Goal: Task Accomplishment & Management: Use online tool/utility

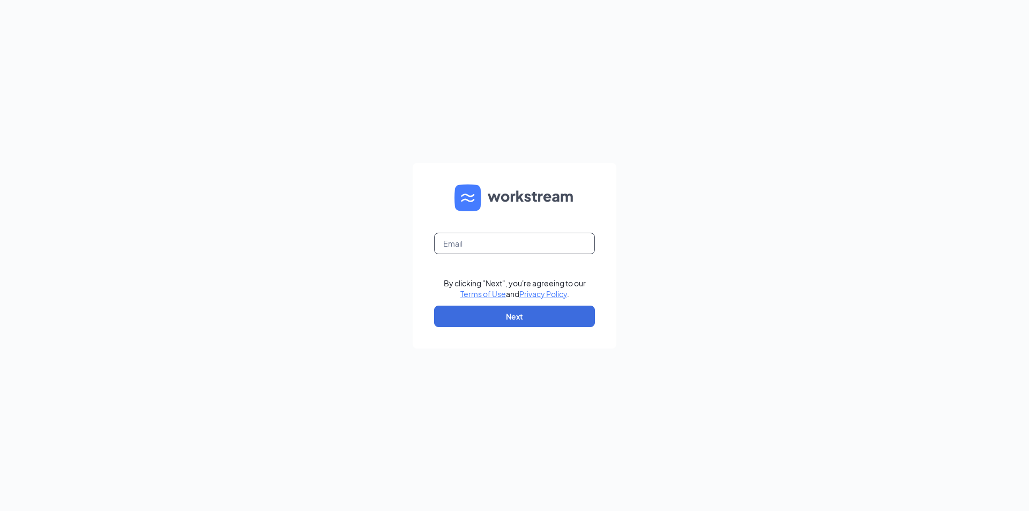
click at [508, 251] on input "text" at bounding box center [514, 243] width 161 height 21
type input "center1409@waxcenter.com"
click at [526, 308] on button "Next" at bounding box center [514, 316] width 161 height 21
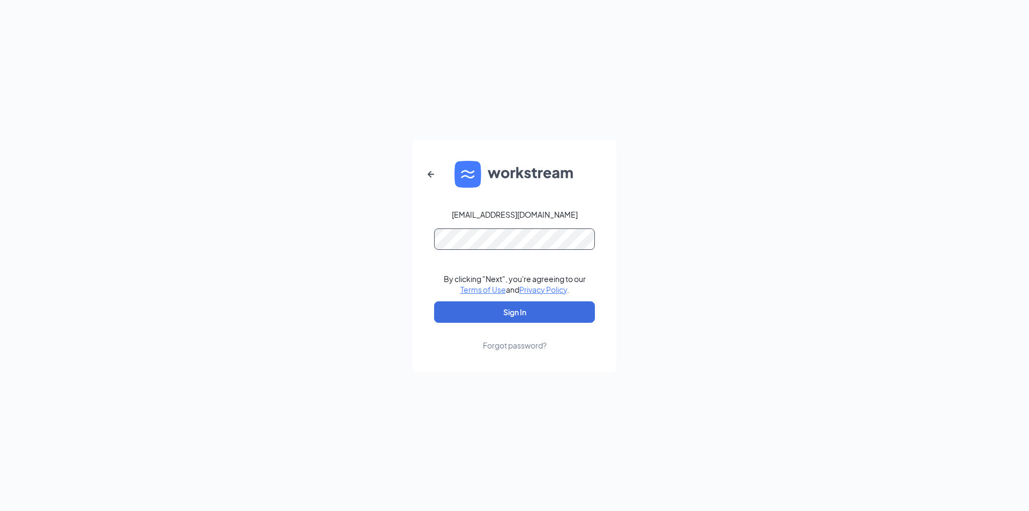
click at [434, 301] on button "Sign In" at bounding box center [514, 311] width 161 height 21
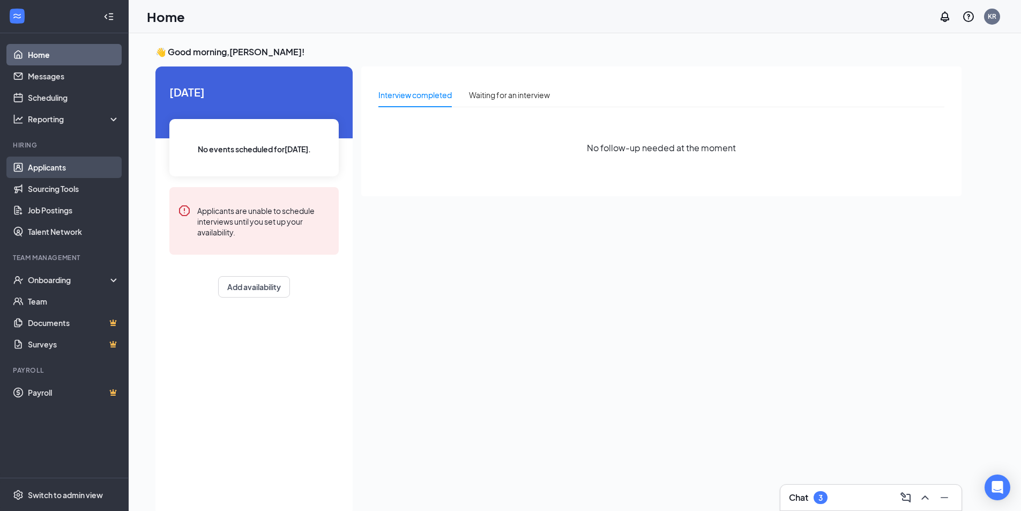
click at [79, 167] on link "Applicants" at bounding box center [74, 167] width 92 height 21
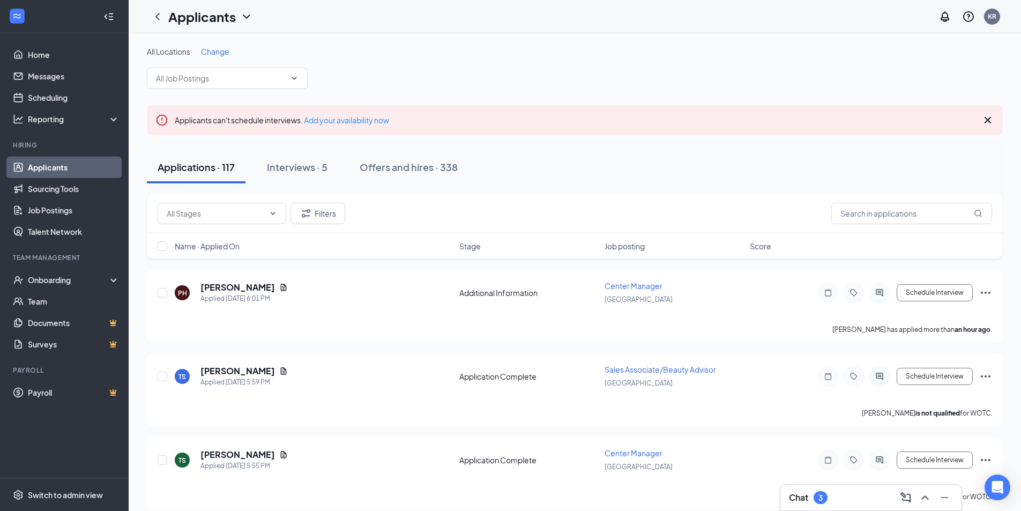
click at [214, 50] on span "Change" at bounding box center [215, 52] width 28 height 10
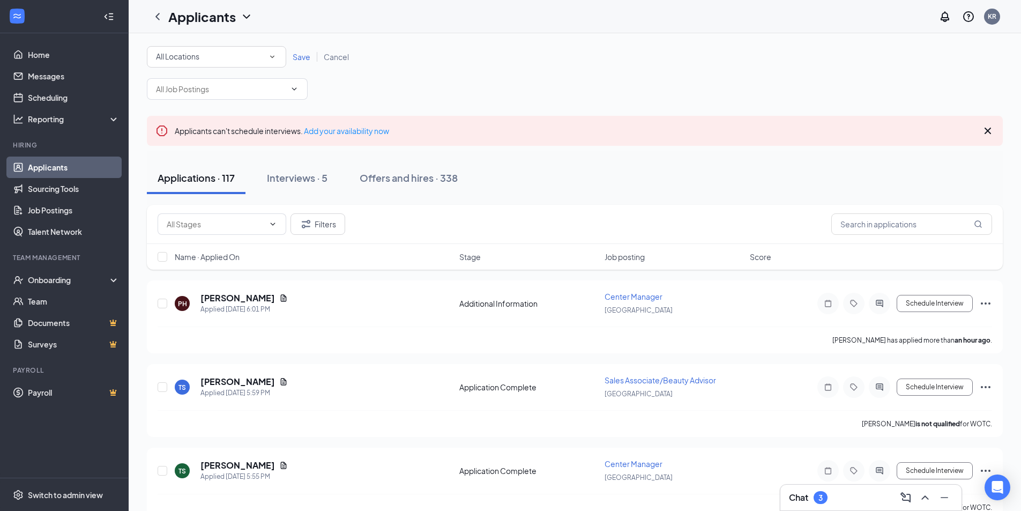
click at [219, 58] on div "All Locations" at bounding box center [216, 56] width 121 height 13
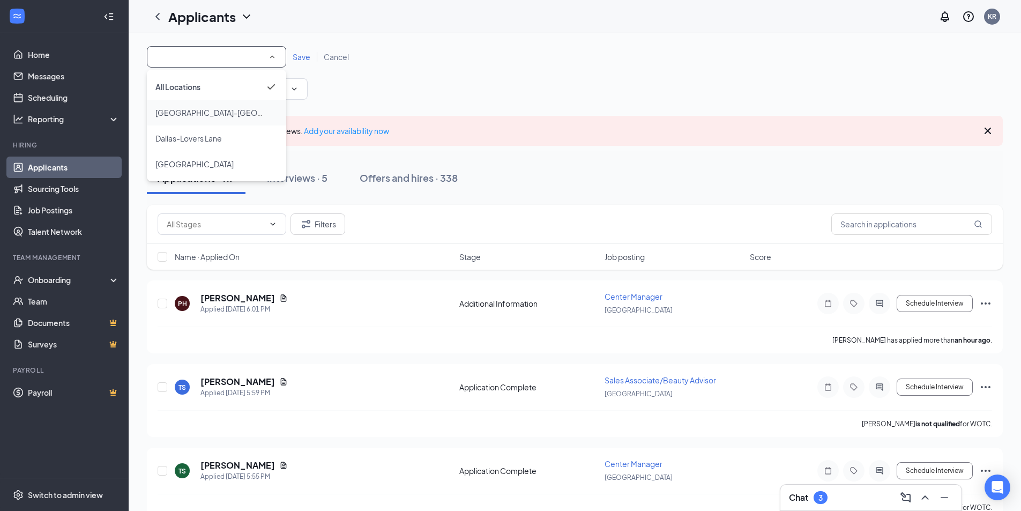
click at [239, 113] on div "[GEOGRAPHIC_DATA]-[GEOGRAPHIC_DATA]" at bounding box center [216, 112] width 122 height 13
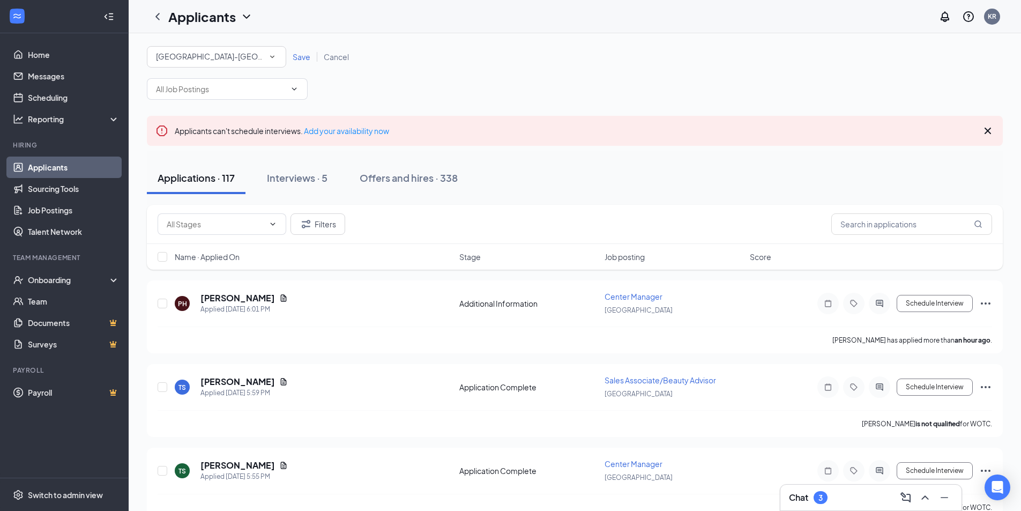
click at [295, 52] on span "Save" at bounding box center [302, 57] width 18 height 10
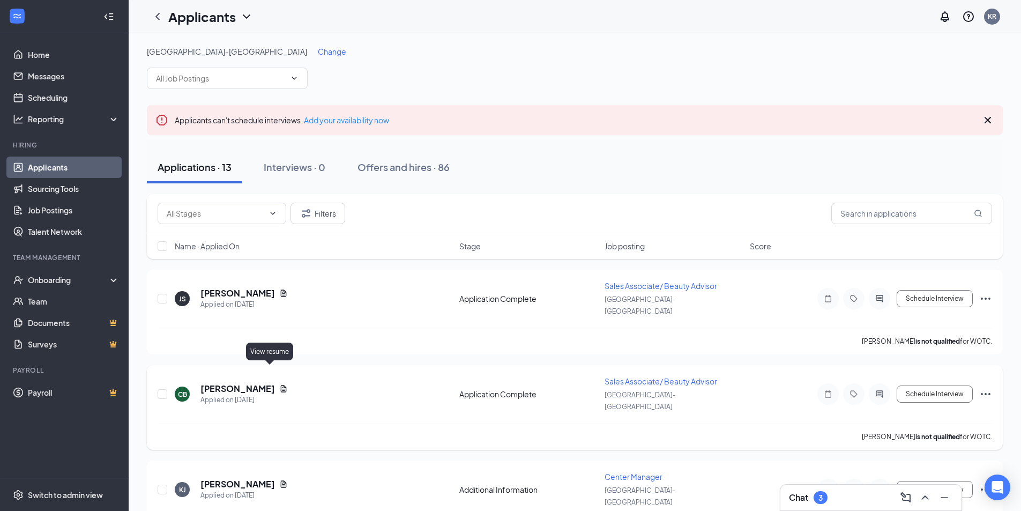
click at [279, 384] on icon "Document" at bounding box center [283, 388] width 9 height 9
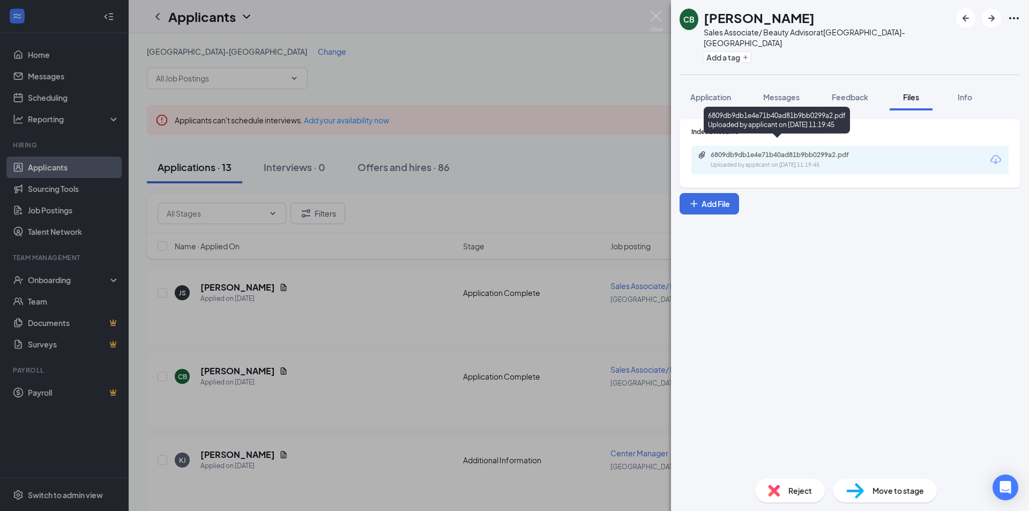
click at [761, 151] on div "6809db9db1e4e71b40ad81b9bb0299a2.pdf" at bounding box center [786, 155] width 150 height 9
click at [658, 17] on img at bounding box center [656, 21] width 13 height 21
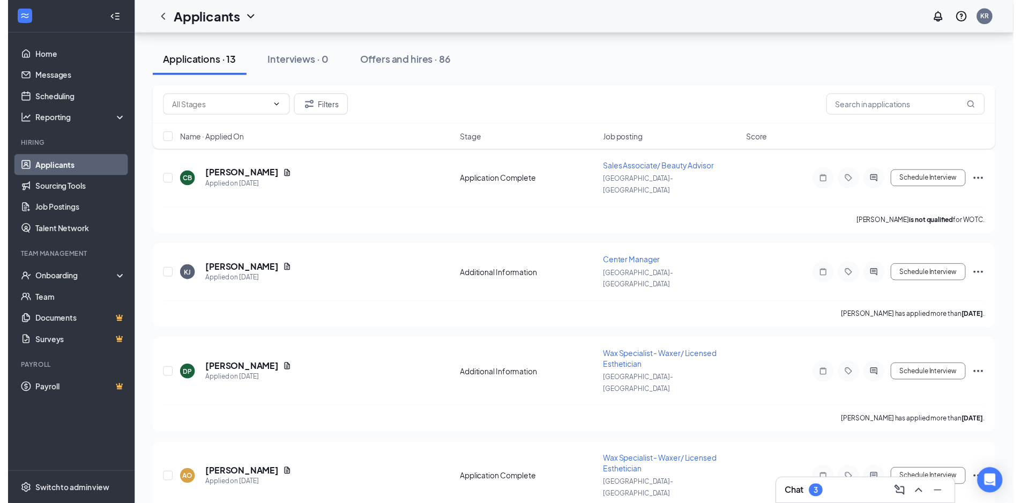
scroll to position [214, 0]
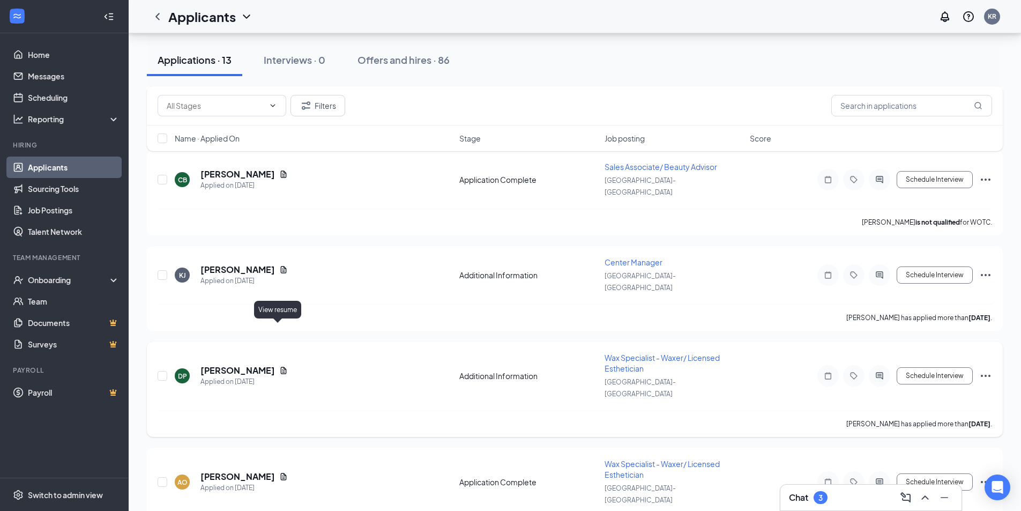
click at [281, 367] on icon "Document" at bounding box center [284, 370] width 6 height 7
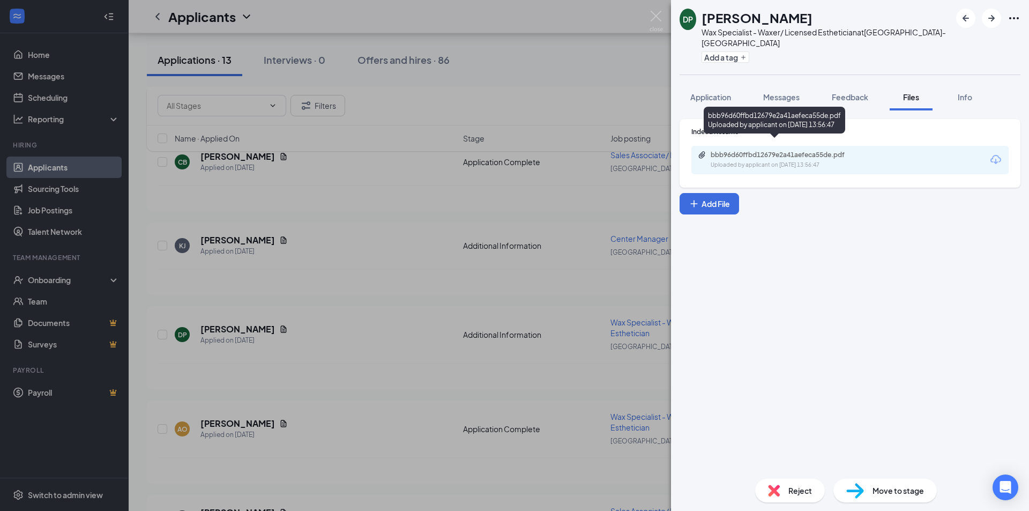
click at [740, 151] on div "bbb96d60ffbd12679e2a41aefeca55de.pdf" at bounding box center [786, 155] width 150 height 9
click at [654, 15] on img at bounding box center [656, 21] width 13 height 21
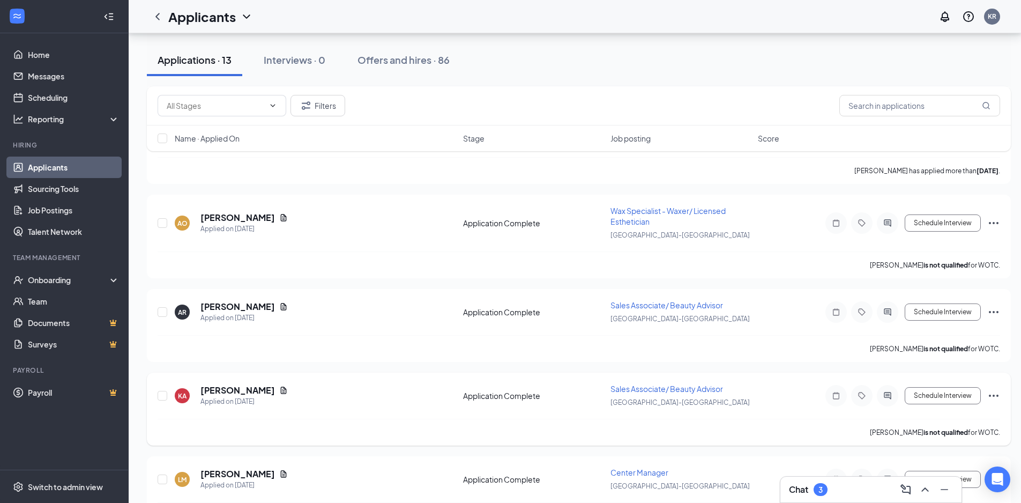
scroll to position [429, 0]
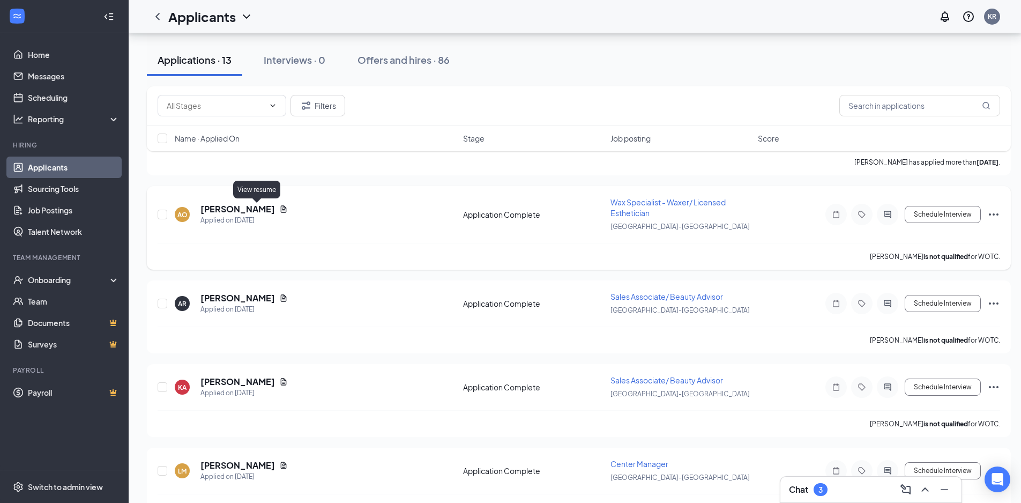
click at [281, 209] on icon "Document" at bounding box center [284, 208] width 6 height 7
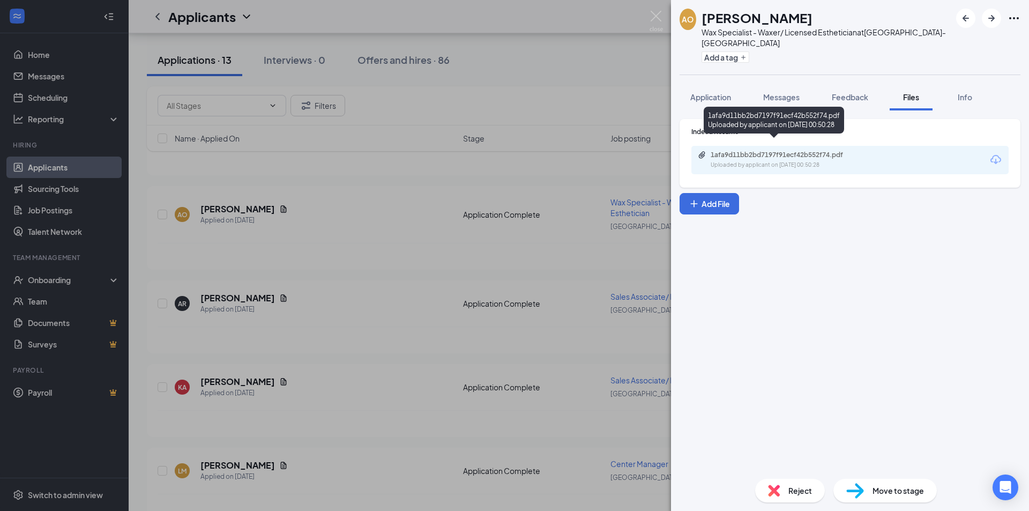
click at [722, 151] on div "1afa9d11bb2bd7197f91ecf42b552f74.pdf" at bounding box center [786, 155] width 150 height 9
click at [657, 23] on img at bounding box center [656, 21] width 13 height 21
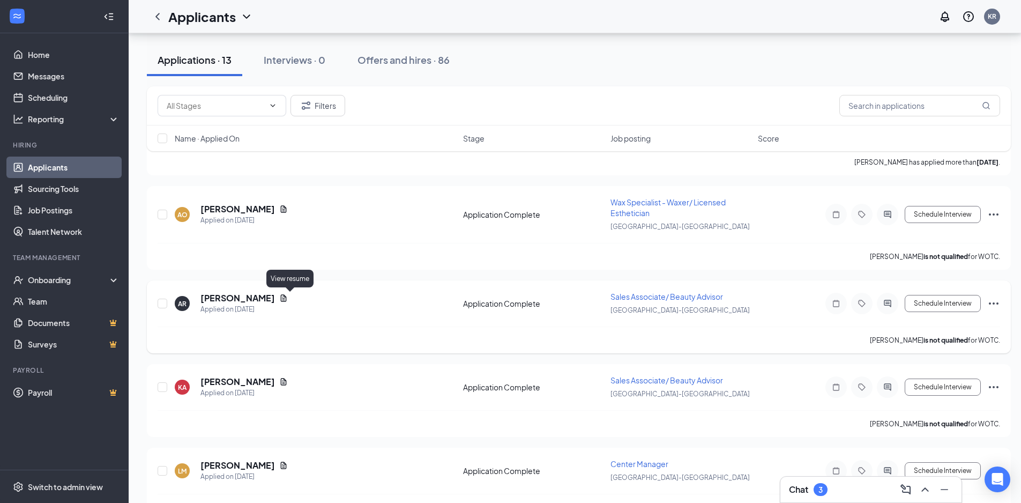
click at [287, 298] on icon "Document" at bounding box center [284, 297] width 6 height 7
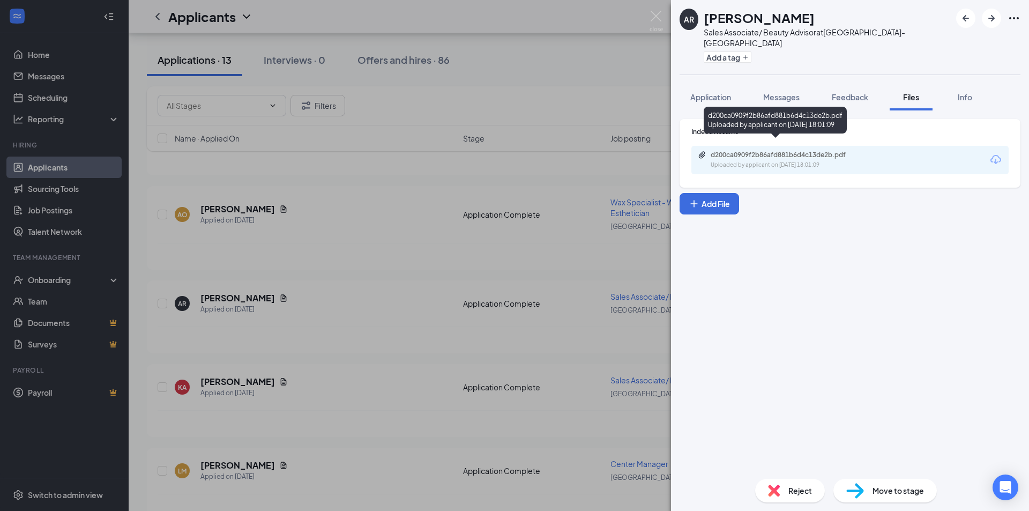
click at [738, 151] on div "d200ca0909f2b86afd881b6d4c13de2b.pdf" at bounding box center [786, 155] width 150 height 9
click at [655, 19] on img at bounding box center [656, 21] width 13 height 21
